Goal: Navigation & Orientation: Find specific page/section

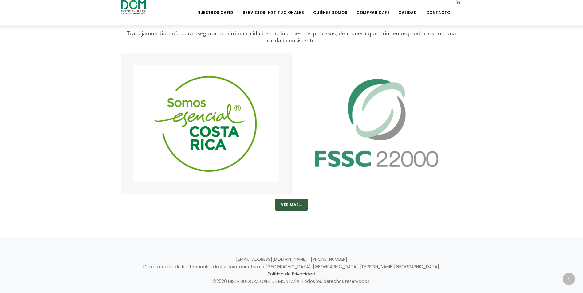
scroll to position [1147, 0]
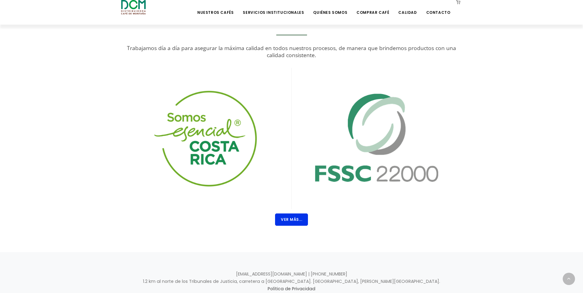
click at [297, 219] on button "Ver Más..." at bounding box center [291, 220] width 33 height 12
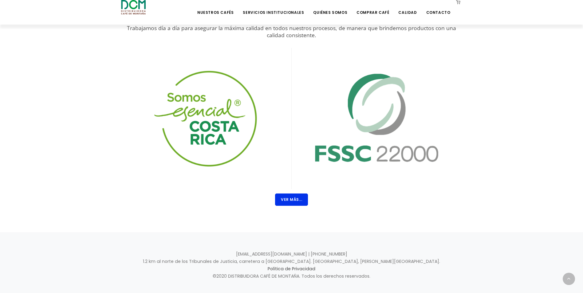
scroll to position [1178, 0]
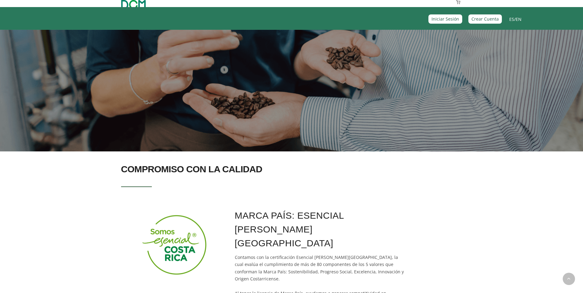
drag, startPoint x: 353, startPoint y: 213, endPoint x: 322, endPoint y: 84, distance: 132.4
